Goal: Transaction & Acquisition: Purchase product/service

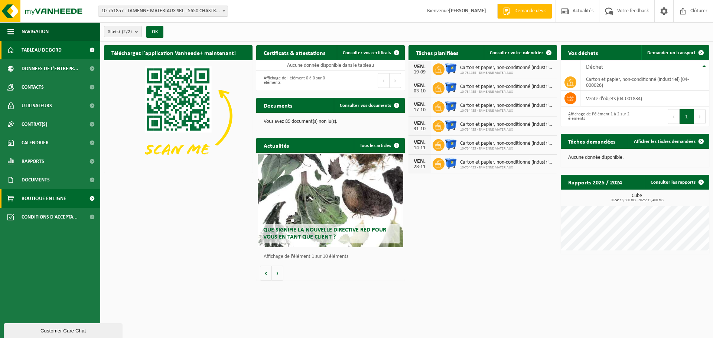
click at [56, 201] on span "Boutique en ligne" at bounding box center [44, 198] width 45 height 19
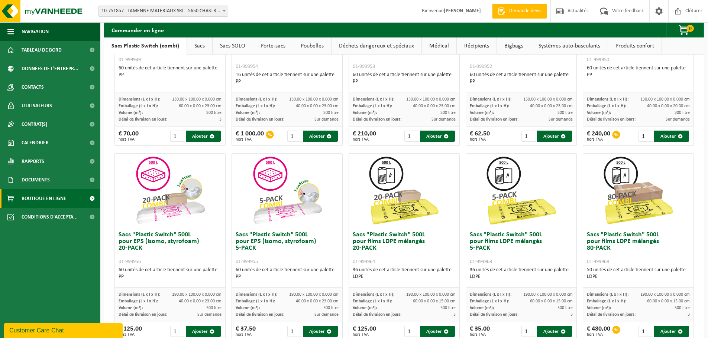
scroll to position [149, 0]
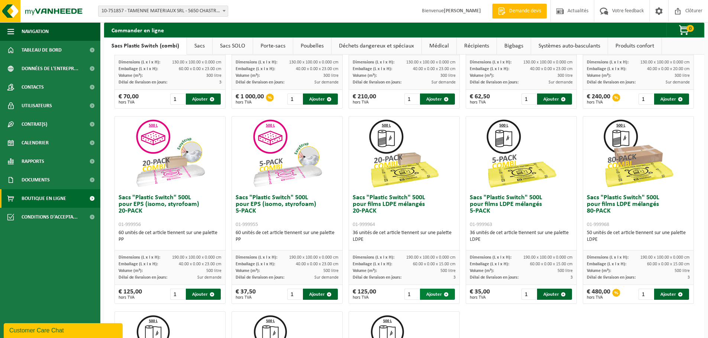
click at [428, 295] on button "Ajouter" at bounding box center [437, 294] width 35 height 11
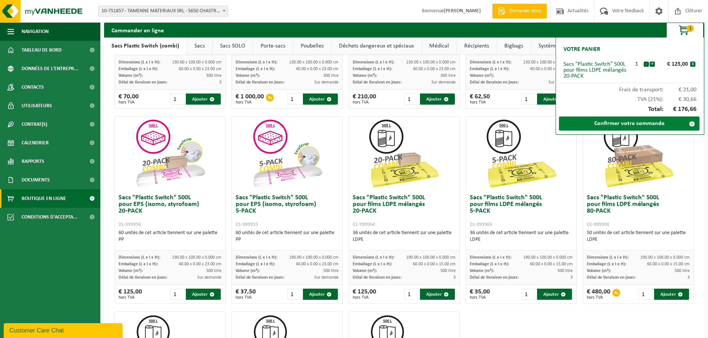
click at [621, 127] on link "Confirmer votre commande" at bounding box center [629, 124] width 140 height 14
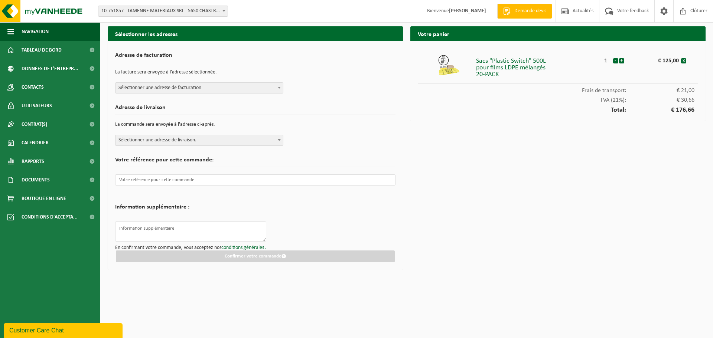
click at [164, 90] on span "Sélectionner une adresse de facturation" at bounding box center [200, 88] width 168 height 10
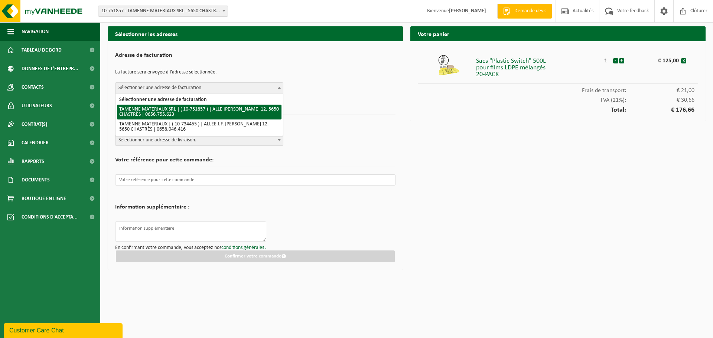
select select "95383"
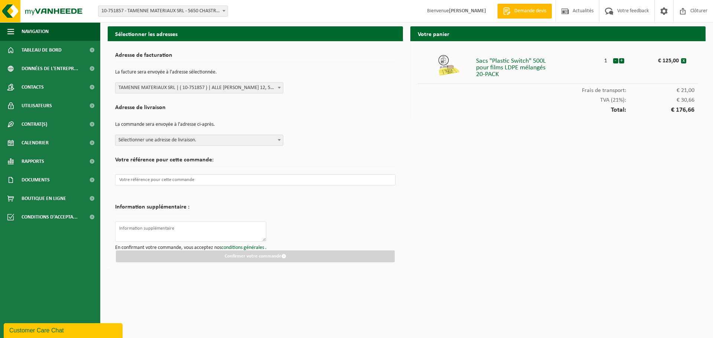
click at [185, 137] on span "Sélectionner une adresse de livraison." at bounding box center [200, 140] width 168 height 10
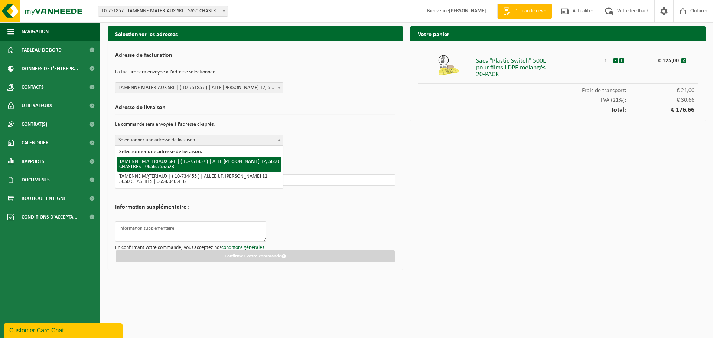
select select "95383"
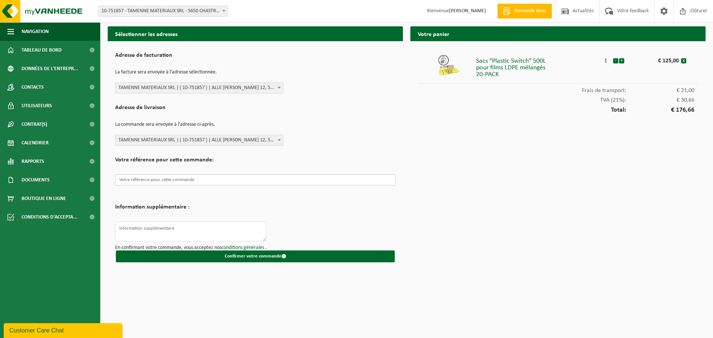
click at [216, 183] on input "text" at bounding box center [255, 180] width 281 height 11
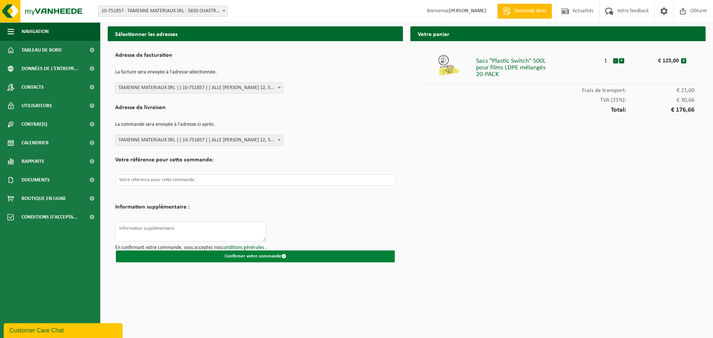
click at [240, 253] on button "Confirmer votre commande" at bounding box center [255, 257] width 279 height 12
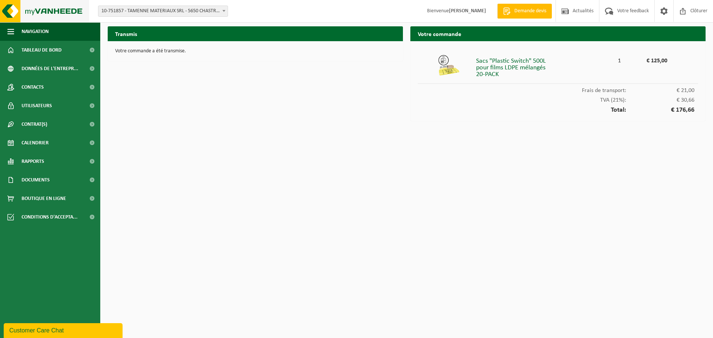
click at [53, 8] on img at bounding box center [44, 11] width 89 height 22
